Goal: Task Accomplishment & Management: Use online tool/utility

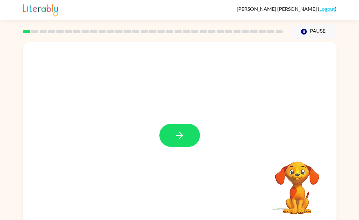
click at [181, 134] on icon "button" at bounding box center [179, 135] width 7 height 7
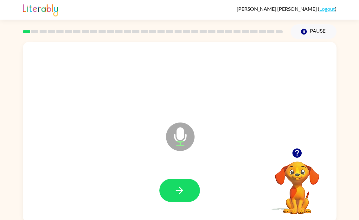
click at [182, 191] on icon "button" at bounding box center [179, 190] width 7 height 7
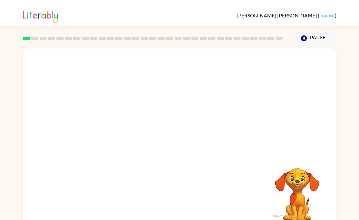
scroll to position [3, 0]
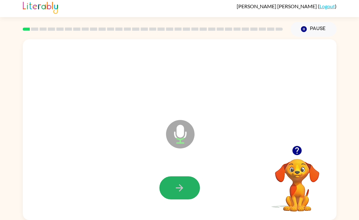
click at [183, 187] on icon "button" at bounding box center [179, 188] width 11 height 11
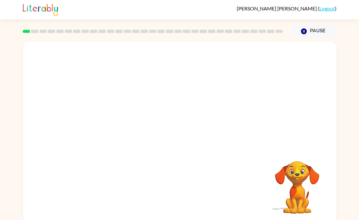
scroll to position [0, 0]
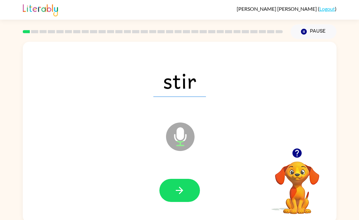
click at [175, 190] on icon "button" at bounding box center [179, 190] width 11 height 11
click at [190, 183] on button "button" at bounding box center [180, 190] width 41 height 23
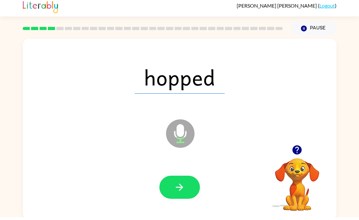
scroll to position [3, 0]
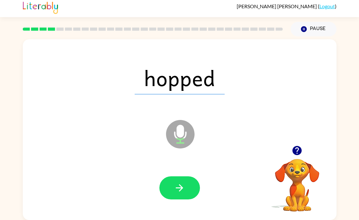
click at [182, 187] on icon "button" at bounding box center [179, 188] width 11 height 11
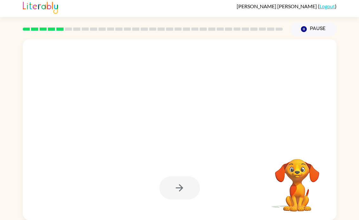
click at [173, 185] on div at bounding box center [180, 188] width 41 height 23
click at [174, 196] on button "button" at bounding box center [180, 188] width 41 height 23
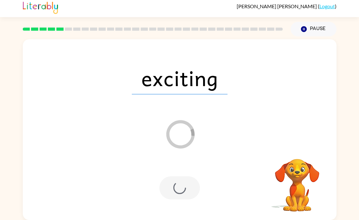
click at [169, 180] on div at bounding box center [180, 188] width 41 height 23
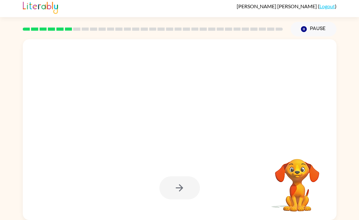
click at [172, 181] on div at bounding box center [180, 188] width 41 height 23
click at [183, 195] on div at bounding box center [180, 188] width 41 height 23
click at [183, 194] on div at bounding box center [180, 188] width 41 height 23
click at [176, 186] on div at bounding box center [180, 188] width 41 height 23
click at [174, 189] on icon "button" at bounding box center [179, 188] width 11 height 11
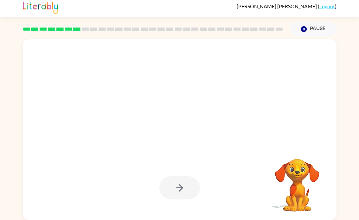
click at [176, 191] on div at bounding box center [180, 188] width 41 height 23
click at [174, 192] on div at bounding box center [180, 188] width 41 height 23
click at [174, 191] on div at bounding box center [180, 188] width 41 height 23
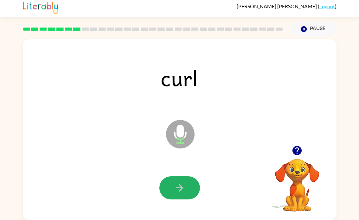
click at [168, 185] on button "button" at bounding box center [180, 188] width 41 height 23
click at [164, 189] on div at bounding box center [180, 188] width 41 height 23
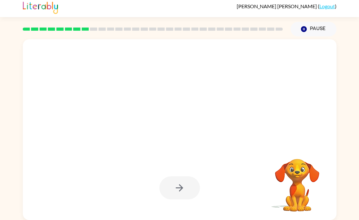
click at [173, 186] on div at bounding box center [180, 188] width 41 height 23
click at [169, 190] on div at bounding box center [180, 188] width 41 height 23
click at [169, 189] on div at bounding box center [180, 188] width 41 height 23
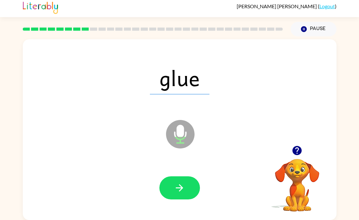
click at [173, 187] on button "button" at bounding box center [180, 188] width 41 height 23
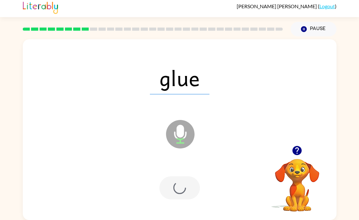
click at [165, 186] on div at bounding box center [180, 188] width 41 height 23
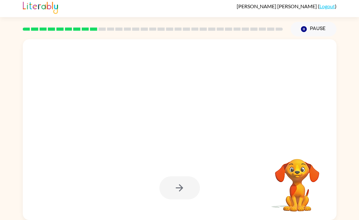
click at [167, 182] on div at bounding box center [180, 188] width 41 height 23
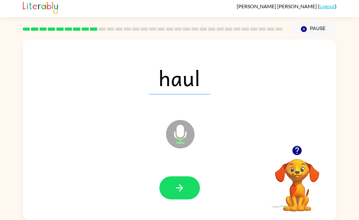
click at [168, 190] on button "button" at bounding box center [180, 188] width 41 height 23
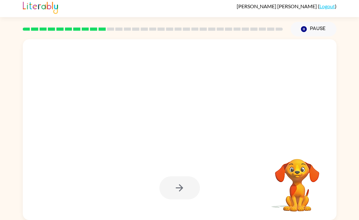
click at [166, 176] on div at bounding box center [179, 188] width 301 height 52
click at [168, 187] on div at bounding box center [180, 188] width 41 height 23
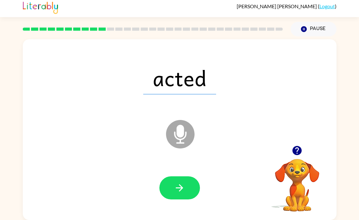
click at [168, 187] on button "button" at bounding box center [180, 188] width 41 height 23
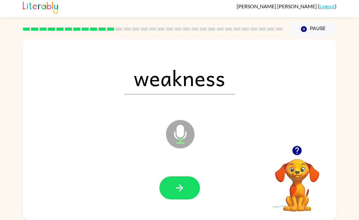
click at [193, 182] on button "button" at bounding box center [180, 188] width 41 height 23
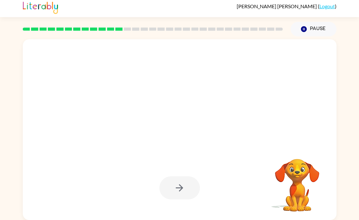
click at [188, 187] on div at bounding box center [180, 188] width 41 height 23
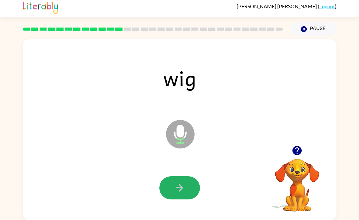
click at [183, 193] on icon "button" at bounding box center [179, 188] width 11 height 11
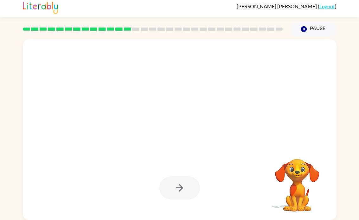
click at [188, 190] on div at bounding box center [180, 188] width 41 height 23
click at [185, 190] on div at bounding box center [180, 188] width 41 height 23
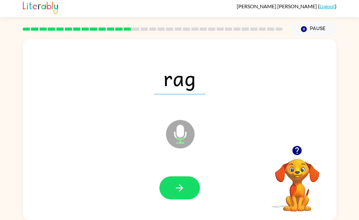
click at [186, 194] on button "button" at bounding box center [180, 188] width 41 height 23
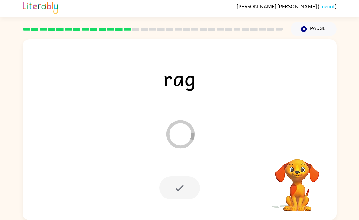
click at [16, 161] on div "rag Loader Your response is being sent to our graders Your browser must support…" at bounding box center [179, 128] width 359 height 184
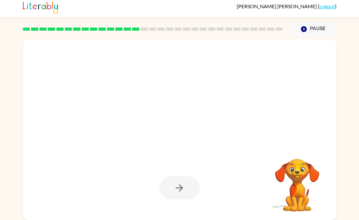
click at [181, 187] on div at bounding box center [180, 188] width 41 height 23
click at [182, 184] on icon "button" at bounding box center [179, 188] width 11 height 11
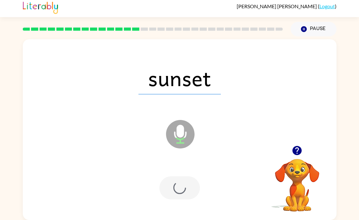
click at [181, 186] on div at bounding box center [180, 188] width 41 height 23
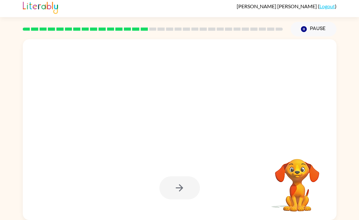
click at [182, 187] on div at bounding box center [180, 188] width 41 height 23
click at [185, 184] on div at bounding box center [180, 188] width 41 height 23
click at [189, 183] on div at bounding box center [180, 188] width 41 height 23
click at [186, 181] on div at bounding box center [180, 188] width 41 height 23
click at [183, 180] on button "button" at bounding box center [180, 188] width 41 height 23
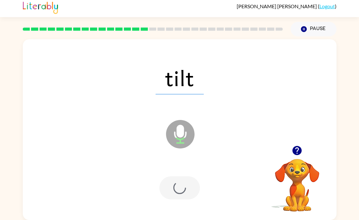
click at [183, 180] on div at bounding box center [180, 188] width 41 height 23
click at [185, 180] on div at bounding box center [180, 188] width 41 height 23
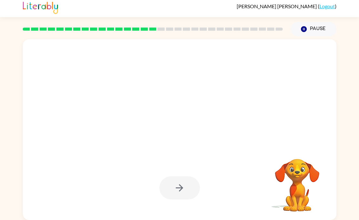
click at [185, 186] on div at bounding box center [180, 188] width 41 height 23
click at [180, 182] on div at bounding box center [180, 188] width 41 height 23
click at [180, 177] on button "button" at bounding box center [180, 188] width 41 height 23
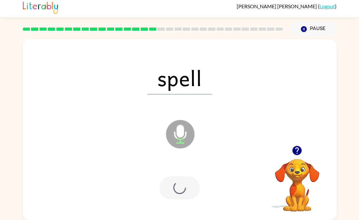
click at [179, 175] on div at bounding box center [179, 188] width 301 height 52
click at [179, 185] on div at bounding box center [180, 188] width 41 height 23
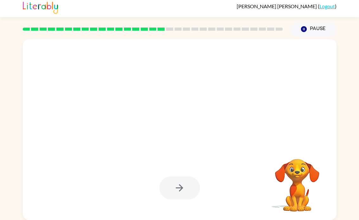
click at [179, 175] on div at bounding box center [179, 188] width 301 height 52
click at [178, 175] on div at bounding box center [179, 188] width 301 height 52
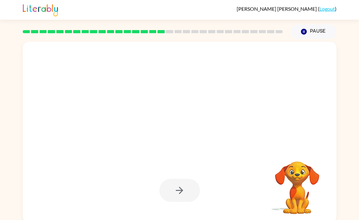
click at [183, 182] on div at bounding box center [180, 190] width 41 height 23
click at [182, 182] on div at bounding box center [180, 190] width 41 height 23
click at [180, 194] on div at bounding box center [180, 190] width 41 height 23
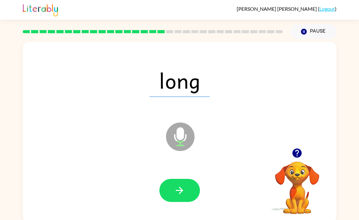
click at [181, 188] on icon "button" at bounding box center [179, 190] width 11 height 11
click at [183, 187] on div at bounding box center [180, 190] width 41 height 23
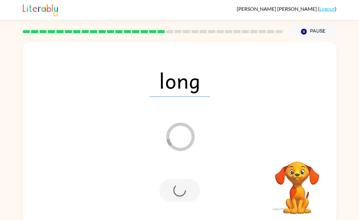
click at [180, 186] on div at bounding box center [180, 190] width 41 height 23
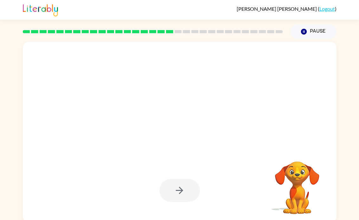
click at [181, 184] on div at bounding box center [180, 190] width 41 height 23
click at [184, 181] on div at bounding box center [180, 190] width 41 height 23
click at [186, 187] on div at bounding box center [180, 190] width 41 height 23
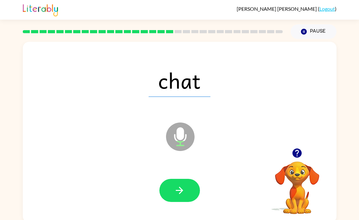
click at [183, 191] on icon "button" at bounding box center [179, 190] width 7 height 7
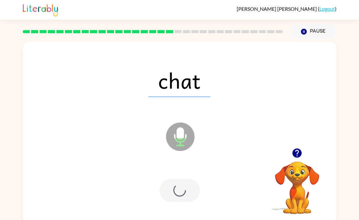
click at [184, 186] on div at bounding box center [180, 190] width 41 height 23
click at [182, 187] on div at bounding box center [180, 190] width 41 height 23
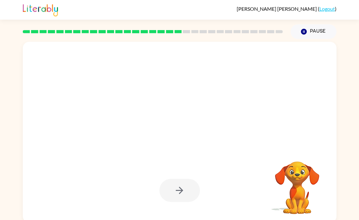
click at [182, 177] on div at bounding box center [179, 191] width 301 height 52
click at [185, 193] on div at bounding box center [180, 190] width 41 height 23
click at [179, 194] on div at bounding box center [180, 190] width 41 height 23
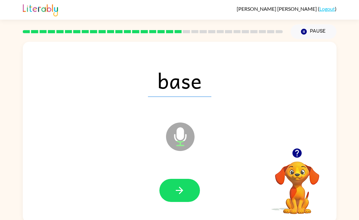
click at [182, 199] on button "button" at bounding box center [180, 190] width 41 height 23
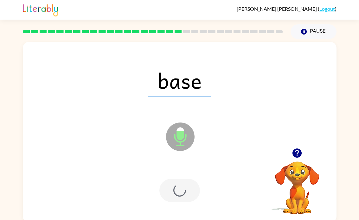
click at [182, 199] on div at bounding box center [180, 190] width 41 height 23
click at [187, 190] on div at bounding box center [180, 190] width 41 height 23
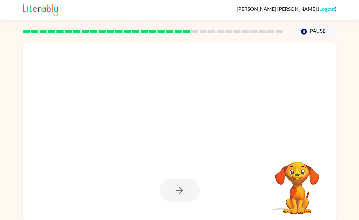
click at [184, 197] on div at bounding box center [180, 190] width 41 height 23
click at [187, 189] on div at bounding box center [180, 190] width 41 height 23
click at [183, 191] on div at bounding box center [180, 190] width 41 height 23
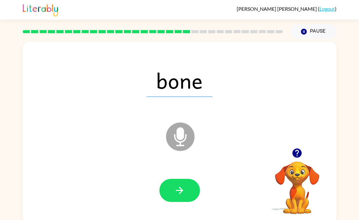
click at [186, 196] on button "button" at bounding box center [180, 190] width 41 height 23
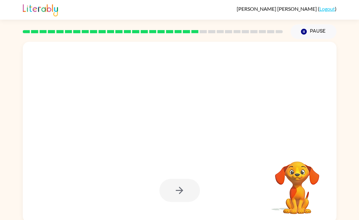
click at [183, 184] on div at bounding box center [180, 190] width 41 height 23
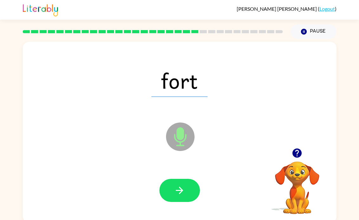
click at [194, 182] on button "button" at bounding box center [180, 190] width 41 height 23
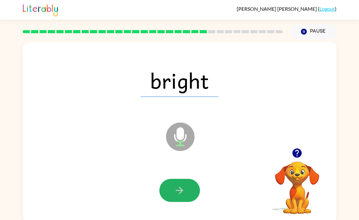
click at [181, 198] on button "button" at bounding box center [180, 190] width 41 height 23
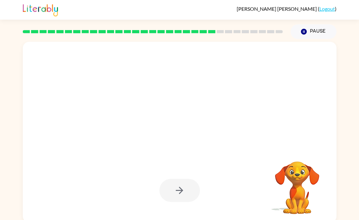
click at [179, 194] on div at bounding box center [180, 190] width 41 height 23
click at [178, 201] on div at bounding box center [180, 190] width 41 height 23
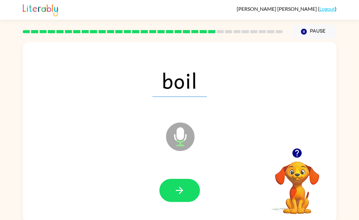
scroll to position [1, 0]
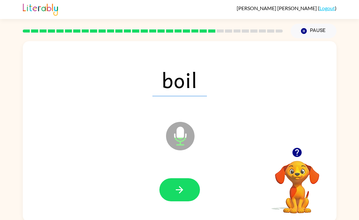
click at [175, 208] on div at bounding box center [179, 190] width 301 height 52
click at [178, 190] on icon "button" at bounding box center [179, 190] width 7 height 7
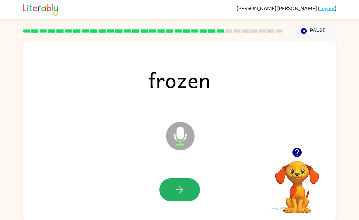
click at [184, 180] on button "button" at bounding box center [180, 190] width 41 height 23
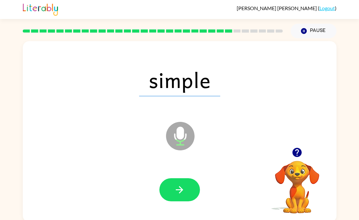
click at [166, 189] on button "button" at bounding box center [180, 190] width 41 height 23
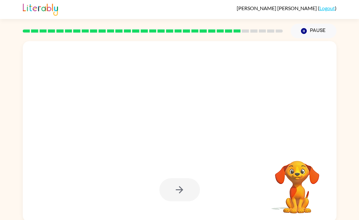
click at [177, 189] on div at bounding box center [180, 190] width 41 height 23
click at [176, 189] on div at bounding box center [180, 190] width 41 height 23
click at [185, 180] on div at bounding box center [180, 190] width 41 height 23
click at [184, 180] on div at bounding box center [180, 190] width 41 height 23
click at [174, 183] on div at bounding box center [180, 190] width 41 height 23
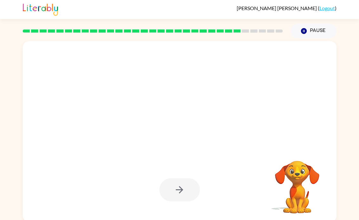
click at [174, 183] on div at bounding box center [180, 190] width 41 height 23
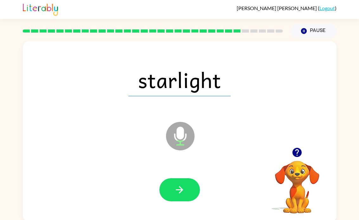
click at [171, 173] on div at bounding box center [179, 190] width 301 height 52
click at [183, 201] on button "button" at bounding box center [180, 190] width 41 height 23
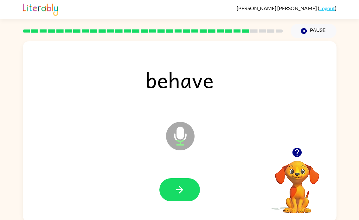
click at [176, 191] on icon "button" at bounding box center [179, 190] width 7 height 7
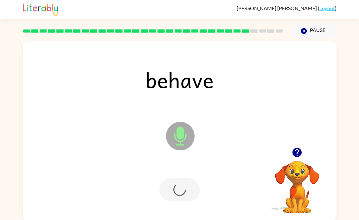
click at [176, 190] on div at bounding box center [180, 190] width 41 height 23
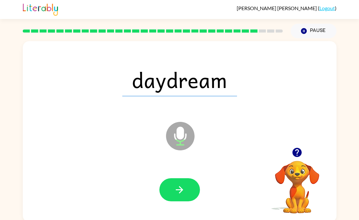
click at [175, 199] on button "button" at bounding box center [180, 190] width 41 height 23
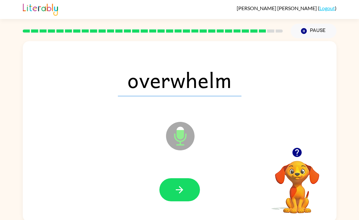
click at [170, 195] on button "button" at bounding box center [180, 190] width 41 height 23
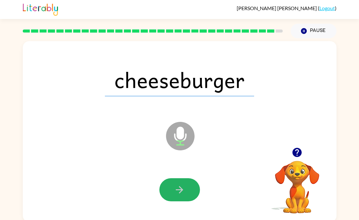
click at [177, 193] on icon "button" at bounding box center [179, 190] width 11 height 11
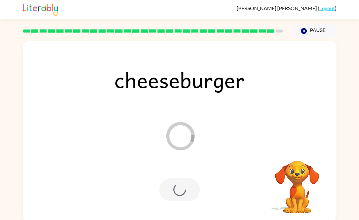
scroll to position [0, 0]
